Goal: Information Seeking & Learning: Learn about a topic

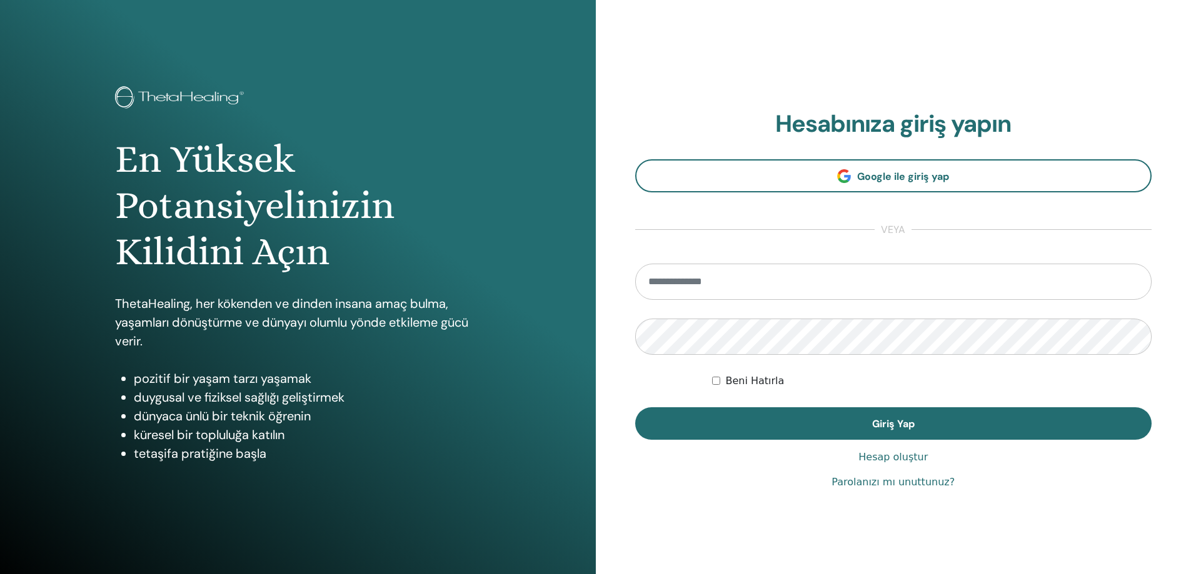
click at [766, 279] on input "email" at bounding box center [893, 282] width 517 height 36
type input "**********"
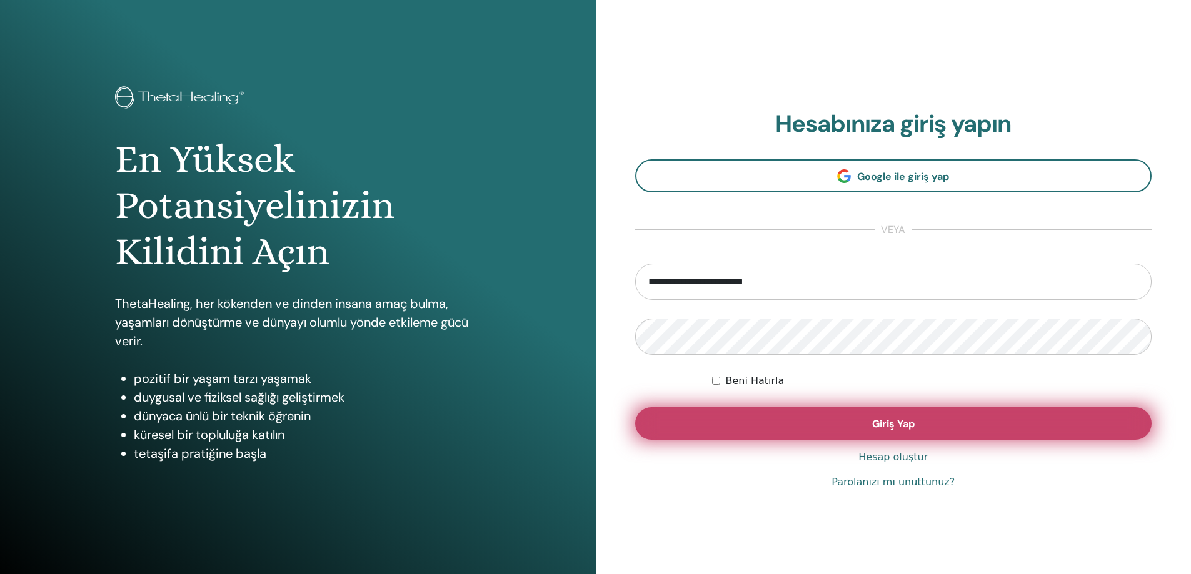
click at [878, 421] on span "Giriş Yap" at bounding box center [893, 424] width 43 height 13
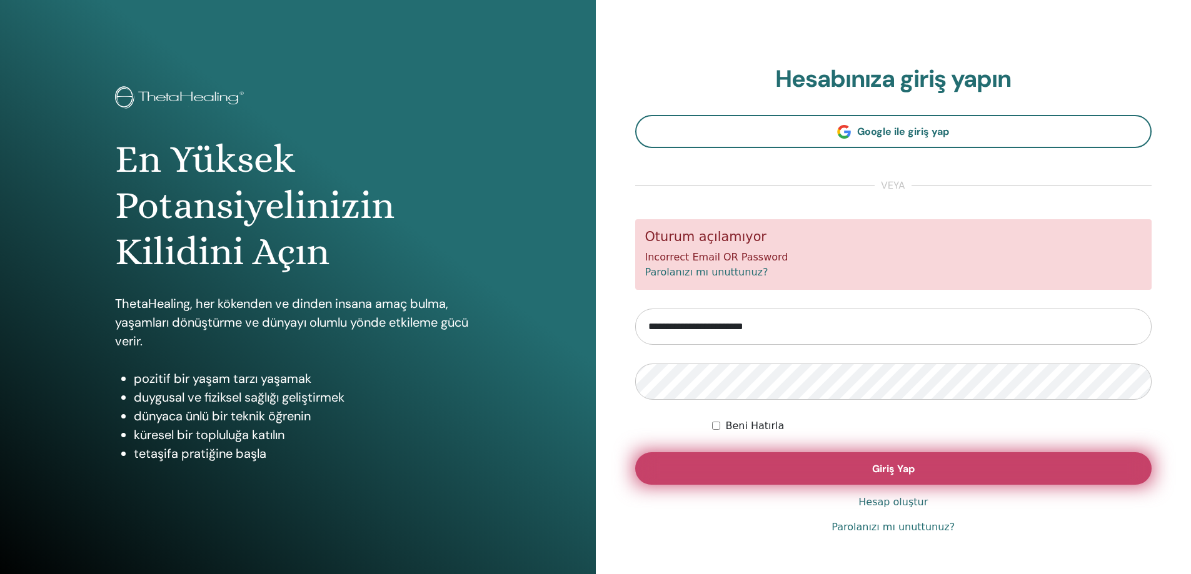
click at [876, 464] on span "Giriş Yap" at bounding box center [893, 469] width 43 height 13
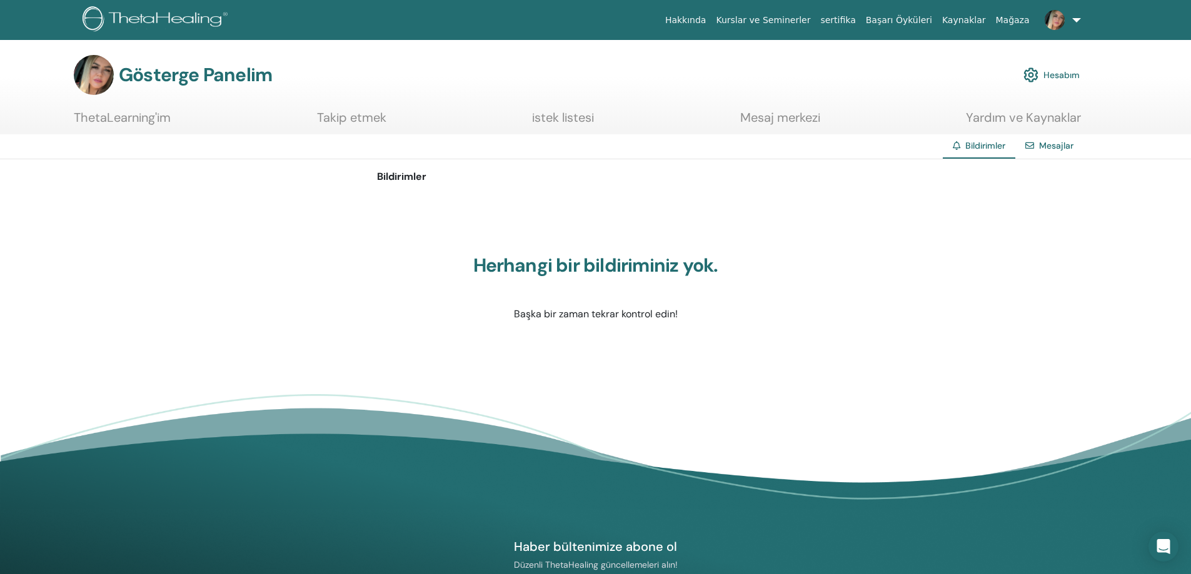
click at [148, 123] on font "ThetaLearning'im" at bounding box center [122, 117] width 97 height 16
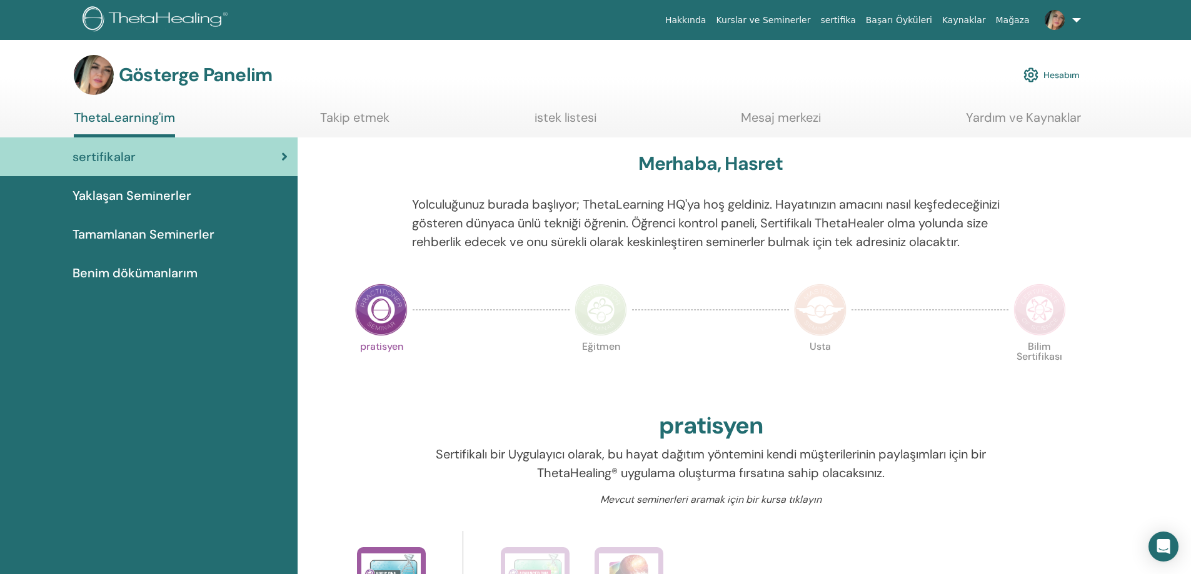
click at [151, 272] on font "Benim dökümanlarım" at bounding box center [135, 273] width 125 height 16
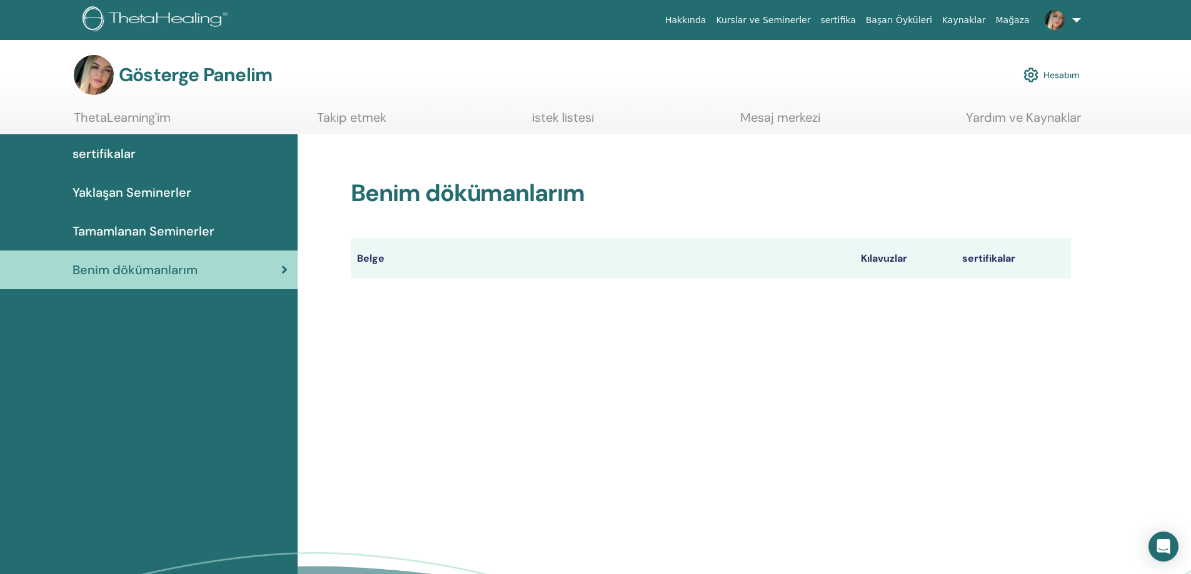
click at [353, 118] on font "Takip etmek" at bounding box center [351, 117] width 69 height 16
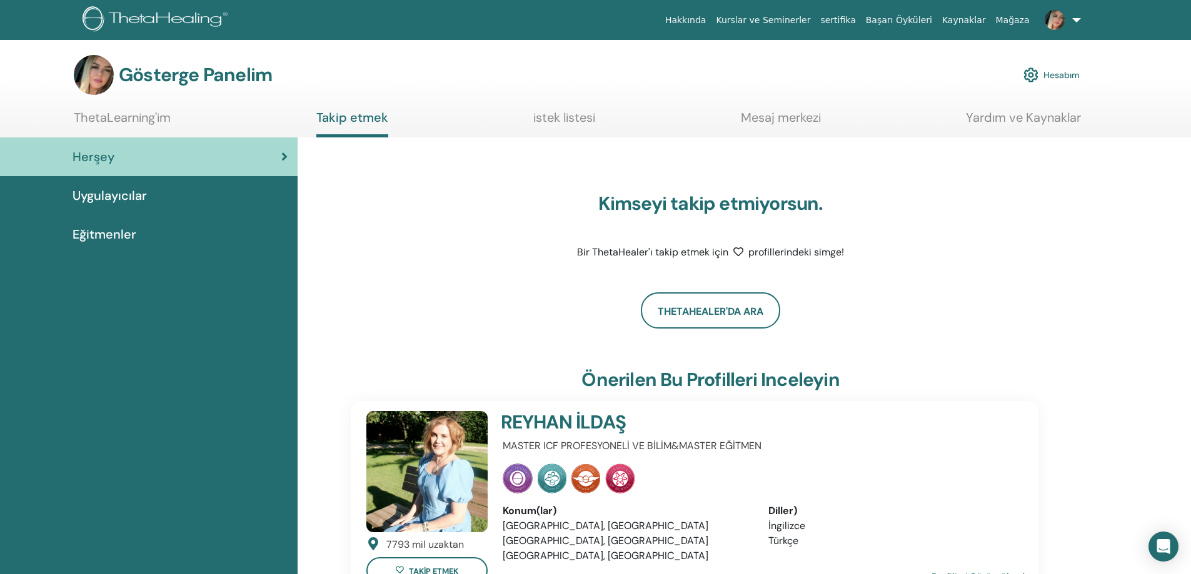
click at [798, 19] on font "Kurslar ve Seminerler" at bounding box center [763, 20] width 94 height 10
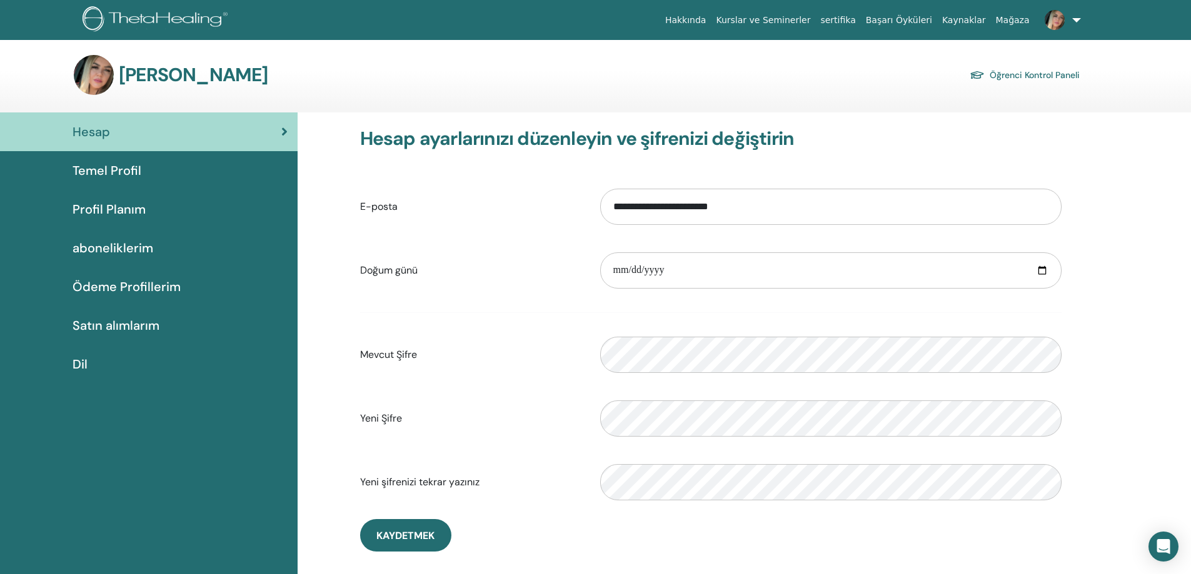
click at [101, 132] on span "Hesap" at bounding box center [92, 132] width 38 height 19
click at [810, 16] on link "Kurslar ve Seminerler" at bounding box center [763, 20] width 104 height 23
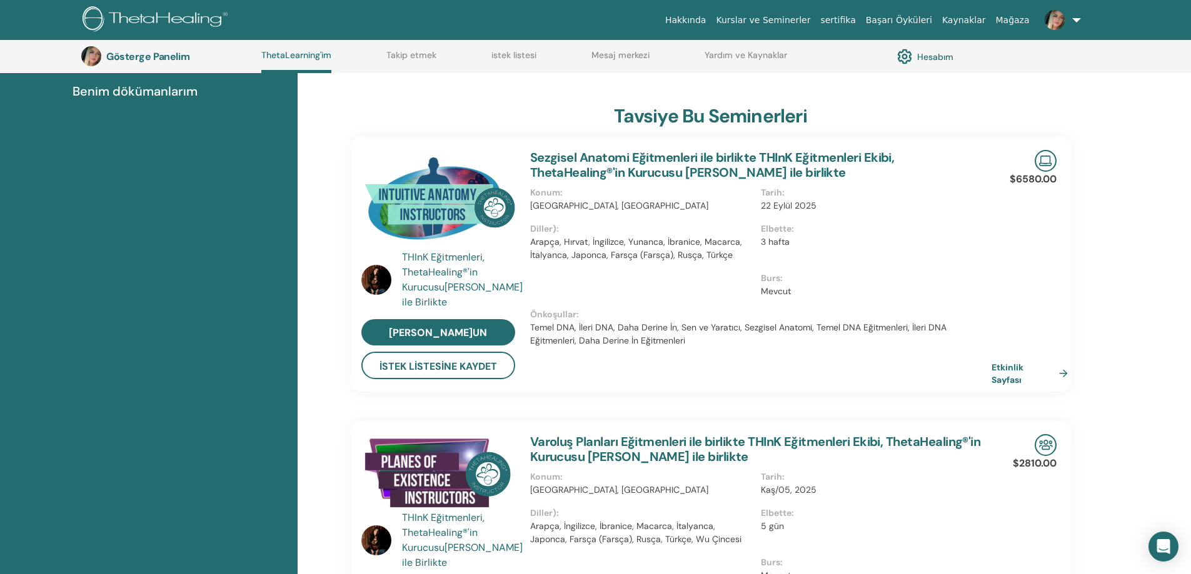
scroll to position [221, 0]
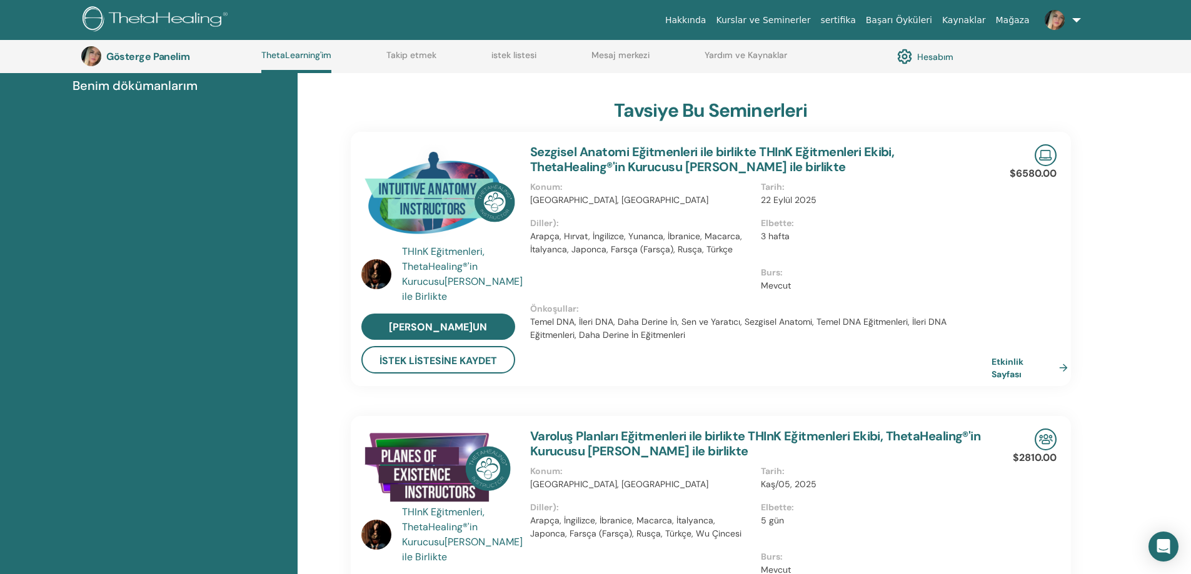
click at [293, 56] on font "ThetaLearning'im" at bounding box center [296, 54] width 70 height 11
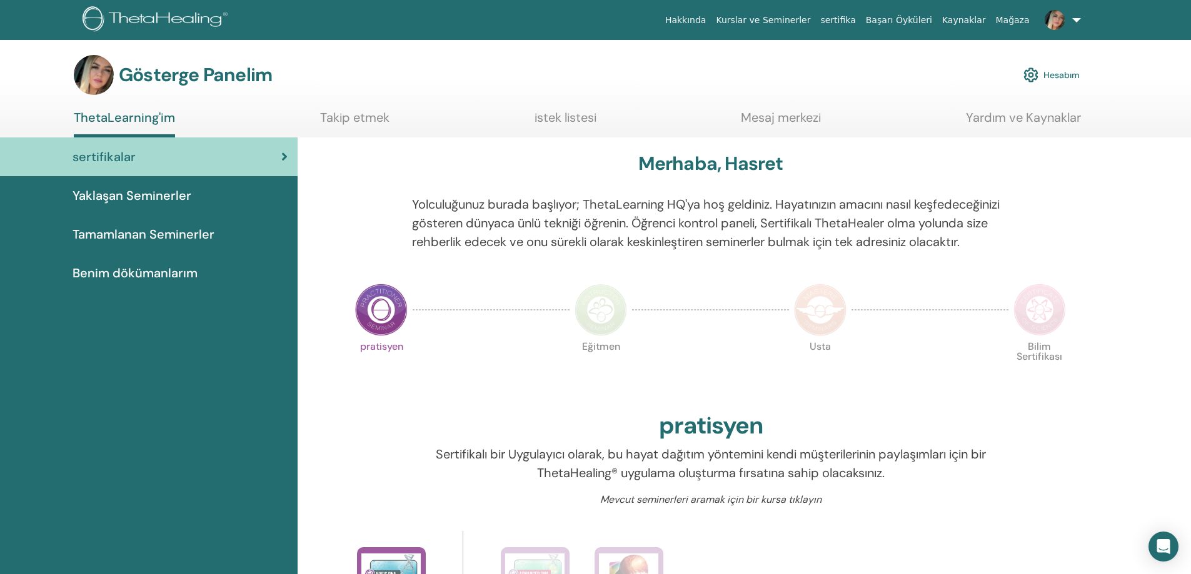
click at [152, 197] on font "Yaklaşan Seminerler" at bounding box center [132, 196] width 119 height 16
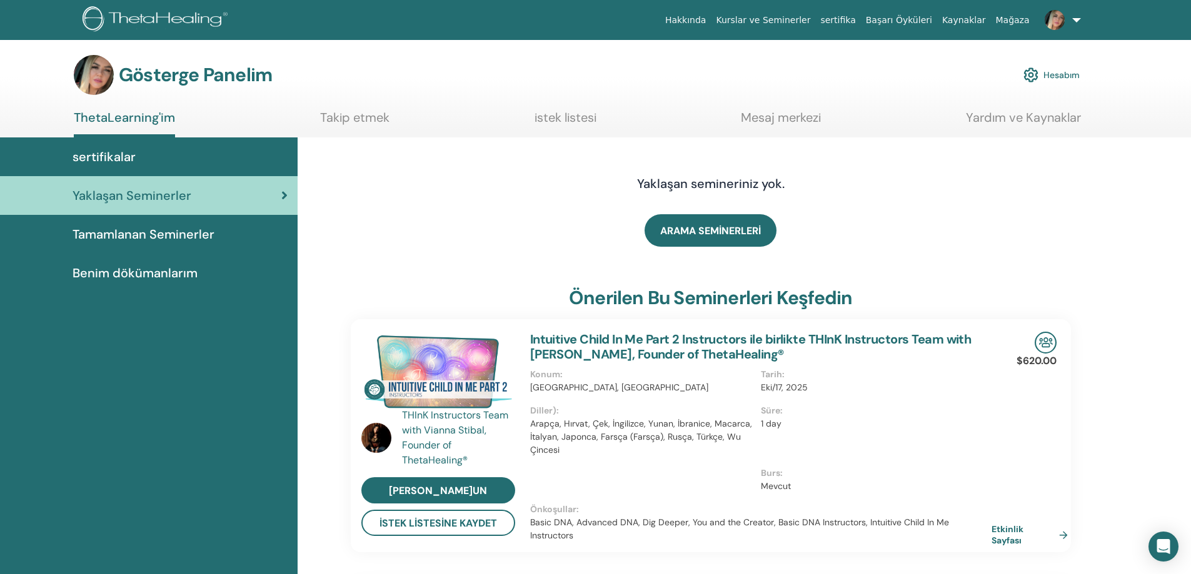
click at [149, 238] on font "Tamamlanan Seminerler" at bounding box center [144, 234] width 142 height 16
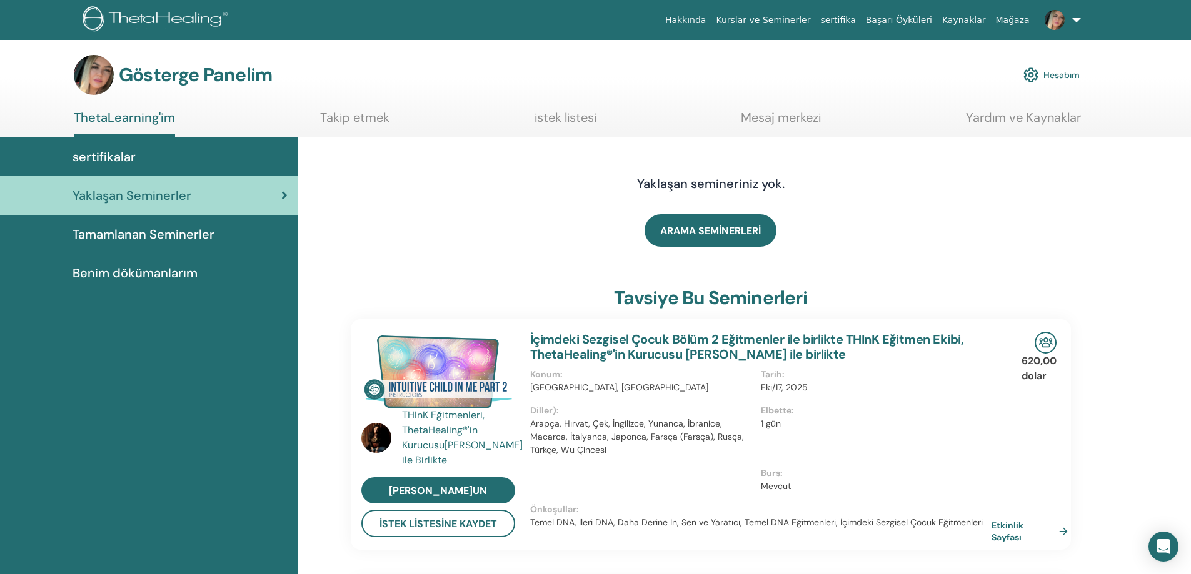
click at [141, 273] on font "Benim dökümanlarım" at bounding box center [135, 273] width 125 height 16
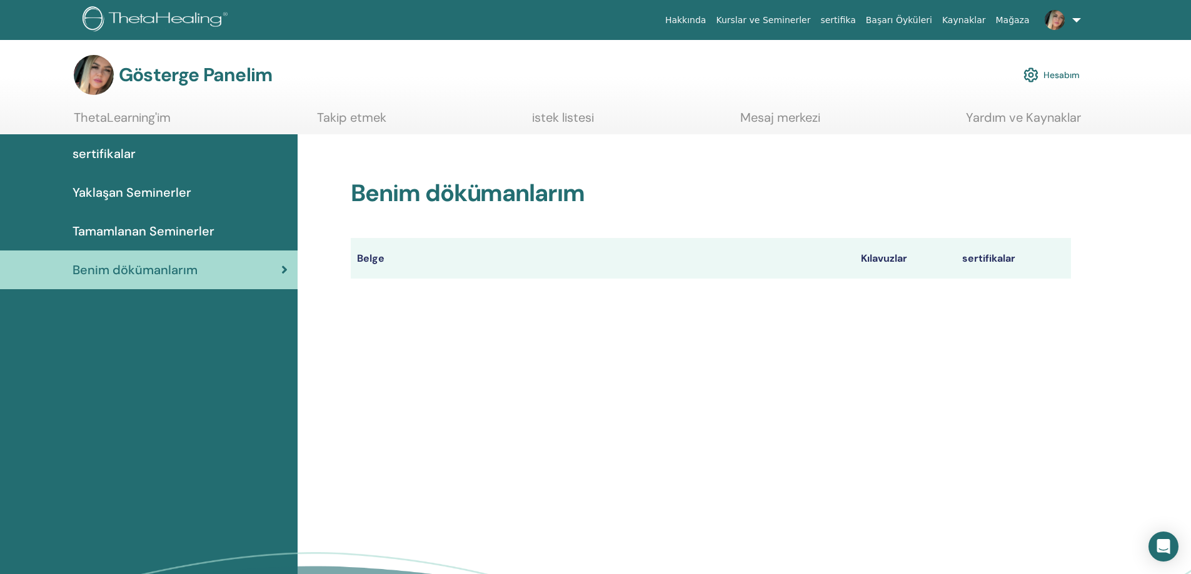
click at [153, 226] on font "Tamamlanan Seminerler" at bounding box center [144, 231] width 142 height 16
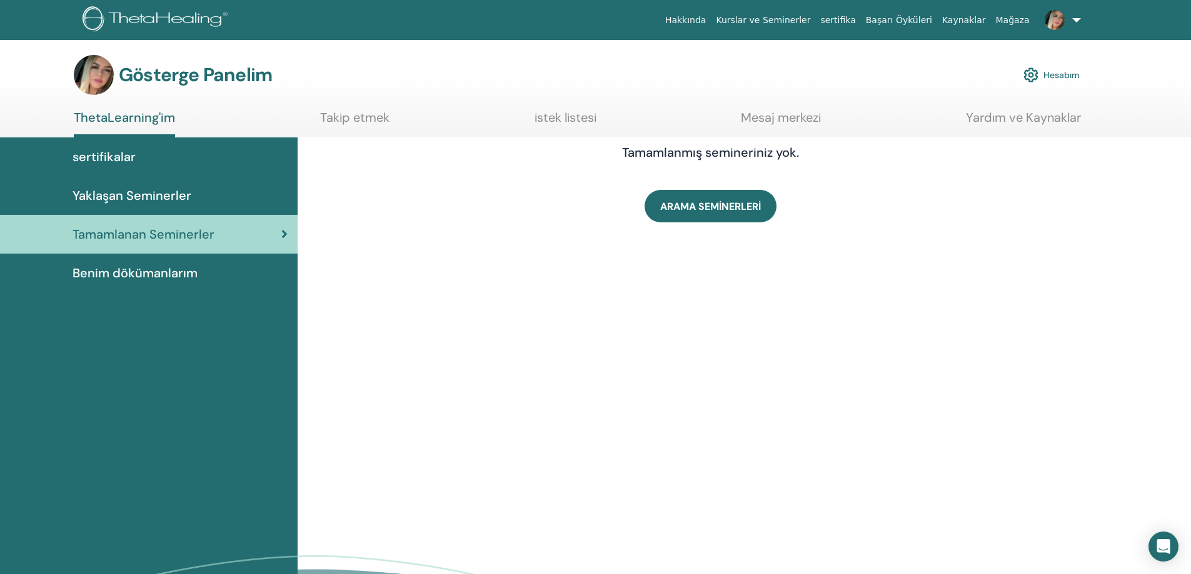
click at [921, 20] on font "Başarı Öyküleri" at bounding box center [899, 20] width 66 height 10
